Goal: Information Seeking & Learning: Learn about a topic

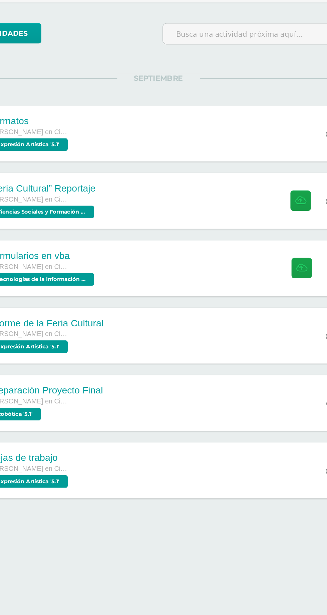
click at [210, 192] on div "“Feria Cultural” Reportaje Quinto Bachillerato en Ciencias y Letras Ciencias So…" at bounding box center [175, 192] width 255 height 35
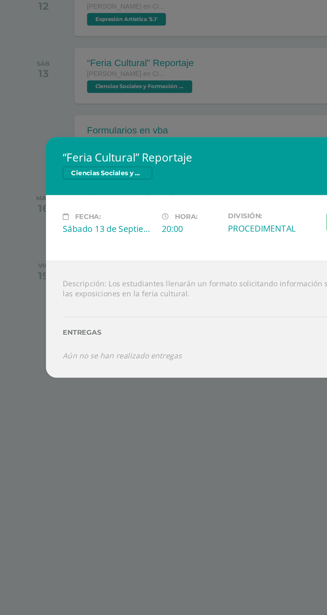
click at [179, 205] on div "“Feria Cultural” Reportaje Ciencias Sociales y Formación Ciudadana 5 Fecha: Sáb…" at bounding box center [163, 307] width 327 height 615
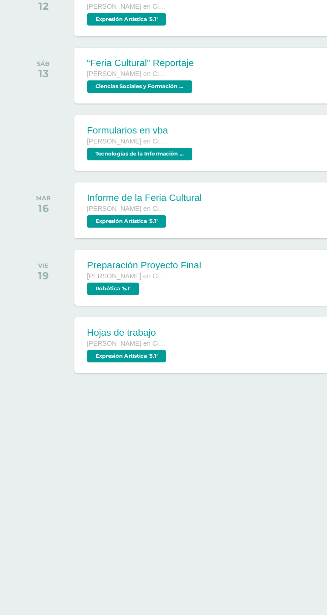
click at [153, 199] on div "“Feria Cultural” Reportaje Quinto Bachillerato en Ciencias y Letras Ciencias So…" at bounding box center [175, 192] width 255 height 35
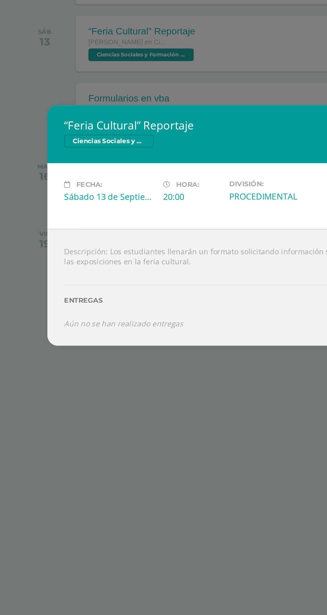
click at [182, 222] on div "“Feria Cultural” Reportaje Ciencias Sociales y Formación Ciudadana 5 Fecha: Sáb…" at bounding box center [163, 307] width 327 height 615
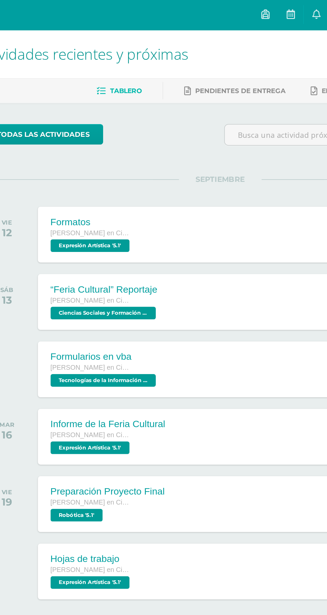
click at [184, 231] on div "Formularios en vba Quinto Bachillerato en Ciencias y Letras Tecnologías de la I…" at bounding box center [175, 234] width 255 height 35
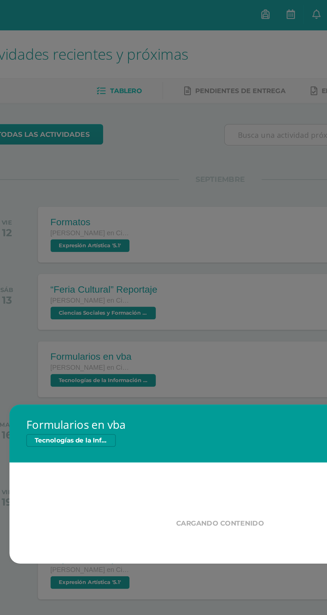
click at [192, 167] on div "Formularios en vba Tecnologías de la Información y Comunicación 5 Cargando cont…" at bounding box center [163, 307] width 327 height 615
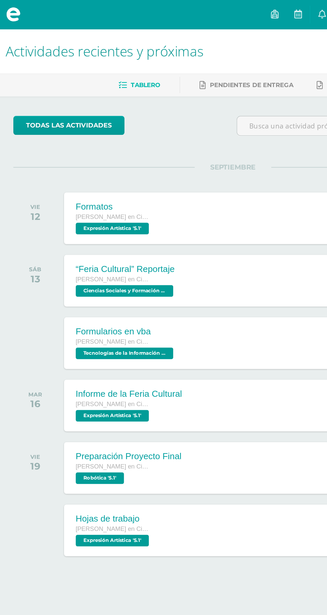
click at [164, 271] on div "Informe de la Feria Cultural Quinto Bachillerato en Ciencias y Letras Expresión…" at bounding box center [175, 277] width 255 height 35
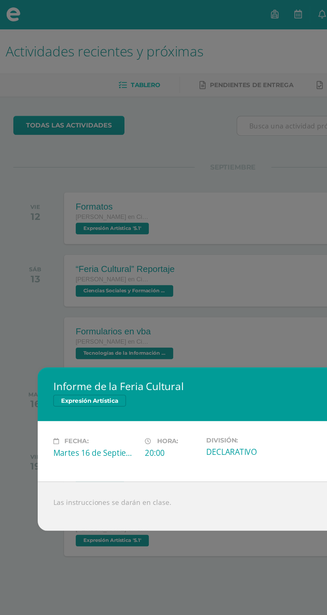
click at [177, 197] on div "Informe de la Feria Cultural Expresión Artística Fecha: [DATE] Hora: 20:00 Divi…" at bounding box center [163, 307] width 327 height 615
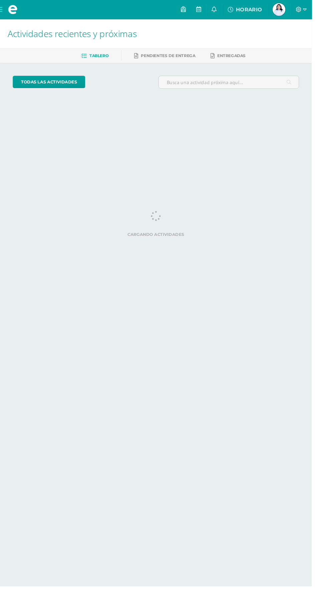
click at [327, 112] on html "Hola [PERSON_NAME], [PERSON_NAME]! Mis cursos Archivos Cerrar panel Biología [P…" at bounding box center [163, 56] width 327 height 112
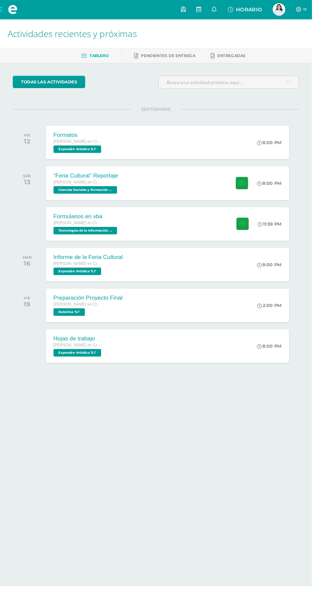
click at [202, 191] on div "“Feria Cultural” Reportaje Quinto Bachillerato en Ciencias y Letras Ciencias So…" at bounding box center [175, 192] width 255 height 35
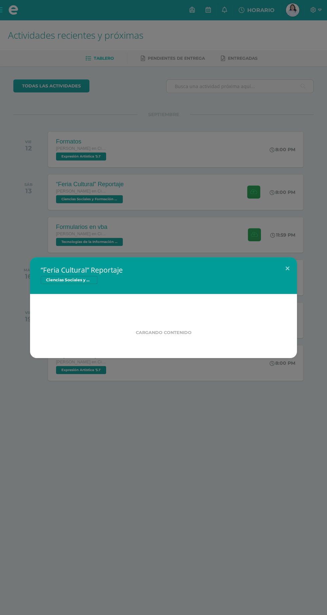
click at [123, 40] on div "“Feria Cultural” Reportaje Ciencias Sociales y Formación Ciudadana 5 Cargando c…" at bounding box center [163, 307] width 327 height 615
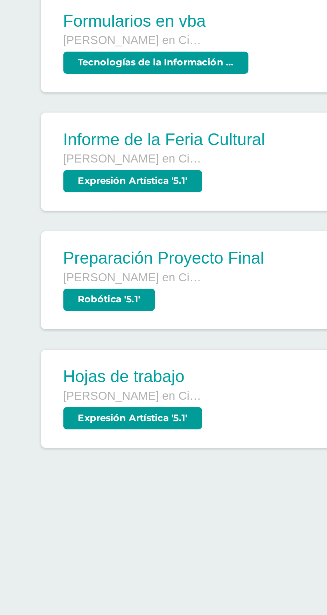
click at [91, 282] on span "Expresión Artística '5.1'" at bounding box center [81, 285] width 50 height 8
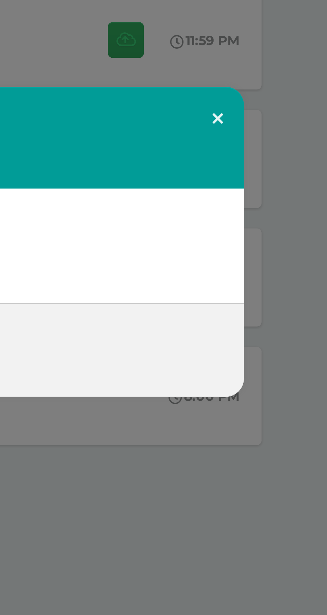
click at [286, 274] on button at bounding box center [287, 263] width 19 height 23
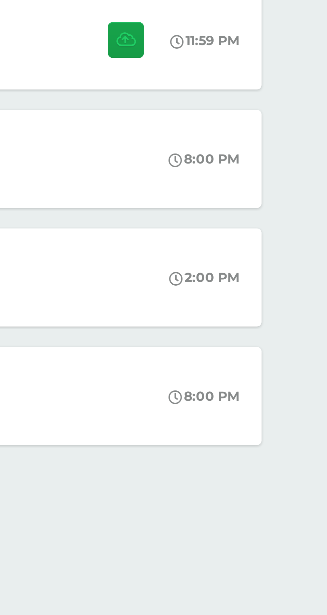
click at [290, 290] on div "Informe de la Feria Cultural Expresión Artística Fecha: [DATE] Hora: 20:00 Divi…" at bounding box center [164, 307] width 322 height 111
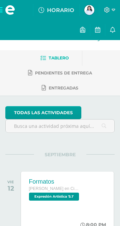
click at [3, 17] on span at bounding box center [10, 10] width 20 height 20
